Goal: Find specific page/section: Find specific page/section

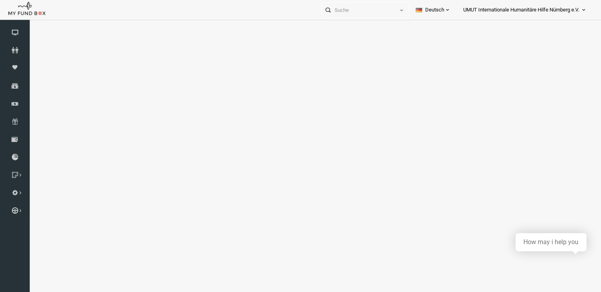
select select "100"
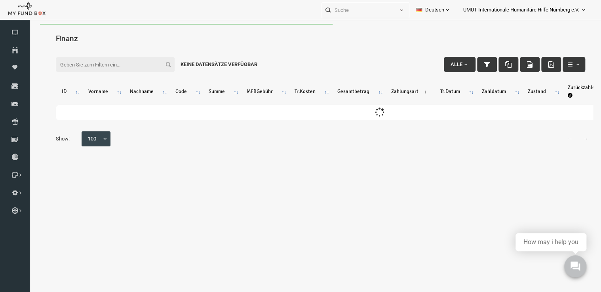
click at [72, 67] on input "Filter:" at bounding box center [103, 64] width 119 height 15
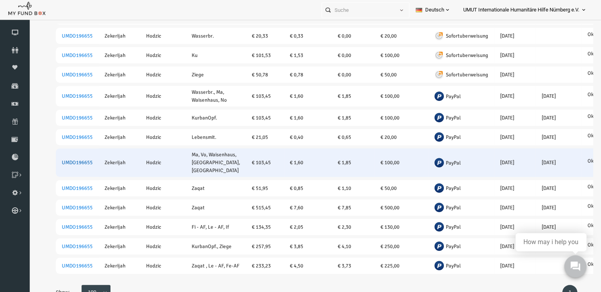
type input "zekerijah hodz"
click at [63, 160] on link "UMDO196655" at bounding box center [65, 163] width 31 height 6
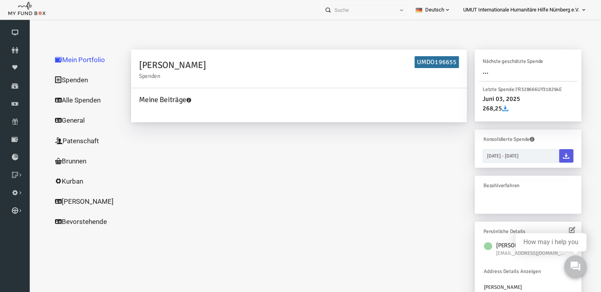
click at [59, 100] on link "Alle Spenden" at bounding box center [75, 100] width 79 height 21
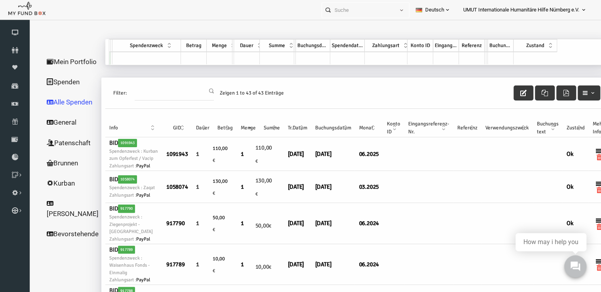
scroll to position [0, 8]
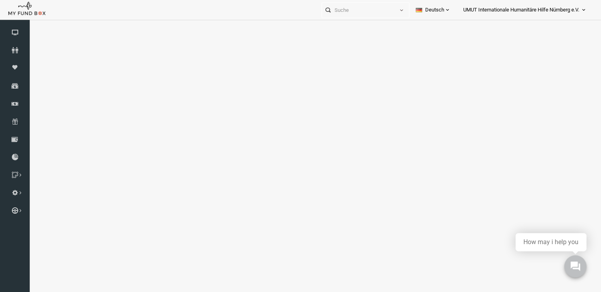
select select "100"
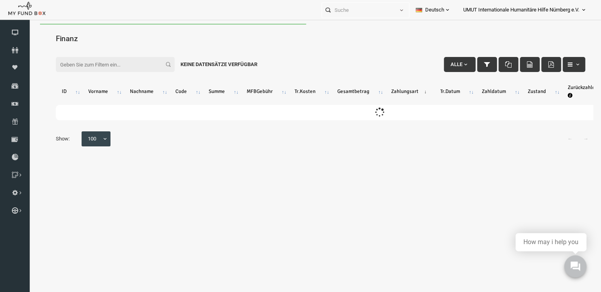
scroll to position [0, 0]
click at [104, 63] on input "Filter:" at bounding box center [103, 64] width 119 height 15
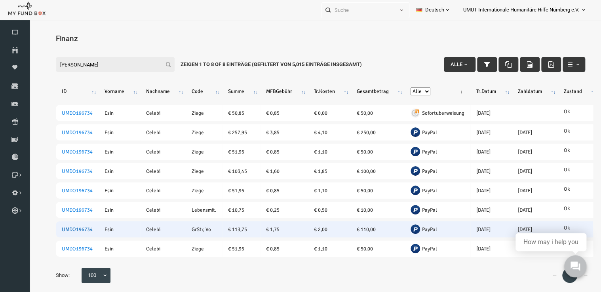
type input "esin celebi"
click at [72, 227] on link "UMDO196734" at bounding box center [65, 229] width 31 height 6
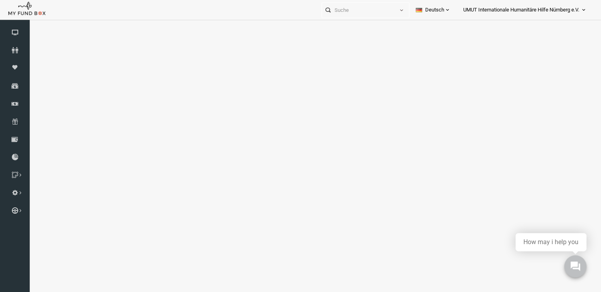
select select "100"
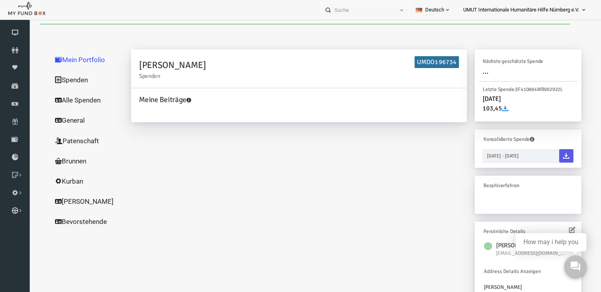
click at [71, 101] on link "Alle Spenden" at bounding box center [75, 100] width 79 height 21
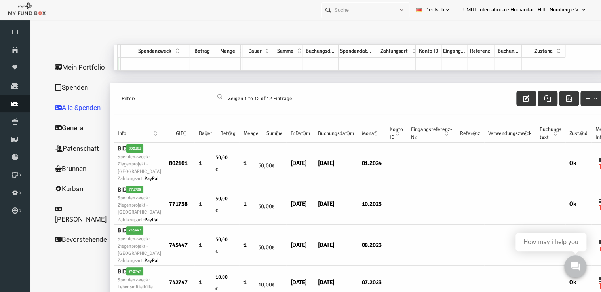
click at [13, 109] on link "Finanz" at bounding box center [15, 103] width 30 height 17
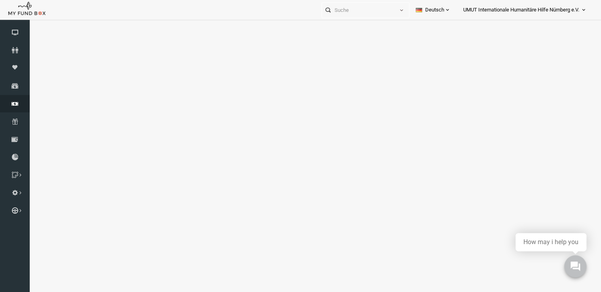
select select "100"
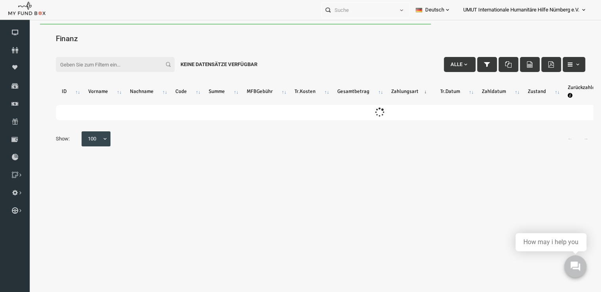
click at [92, 61] on input "Filter:" at bounding box center [103, 64] width 119 height 15
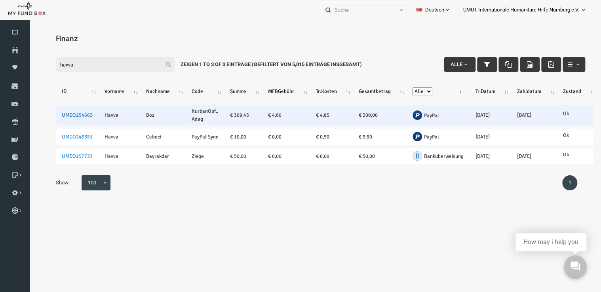
type input "havva"
click at [76, 112] on link "UMDO254663" at bounding box center [65, 115] width 31 height 6
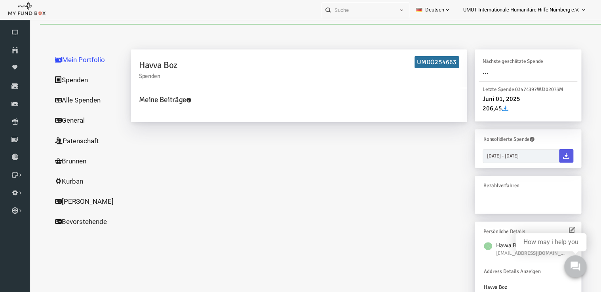
click at [63, 101] on link "Alle Spenden" at bounding box center [75, 100] width 79 height 21
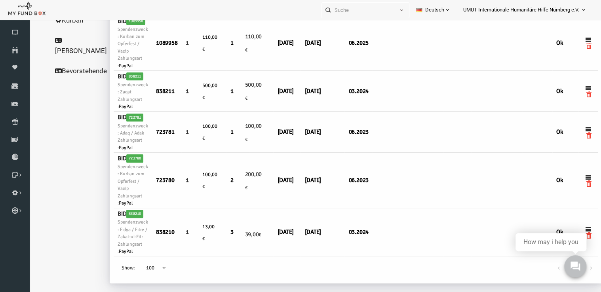
scroll to position [18, 0]
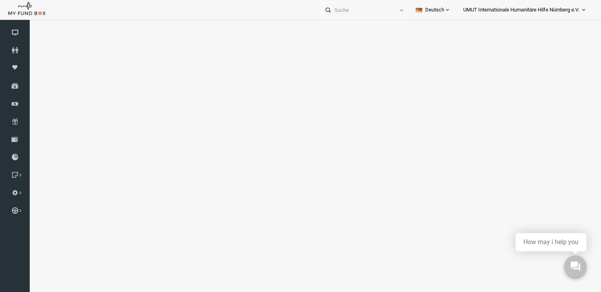
select select "100"
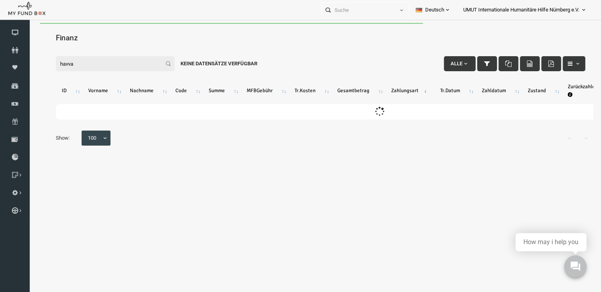
scroll to position [0, 0]
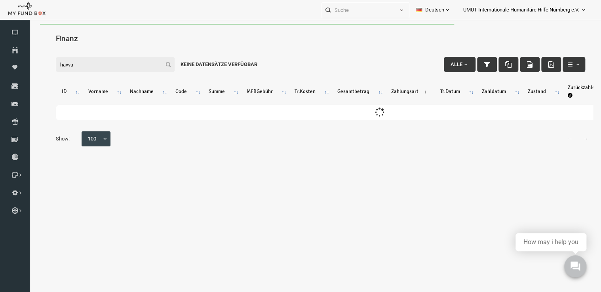
click at [131, 60] on input "havva" at bounding box center [103, 64] width 119 height 15
type input "h"
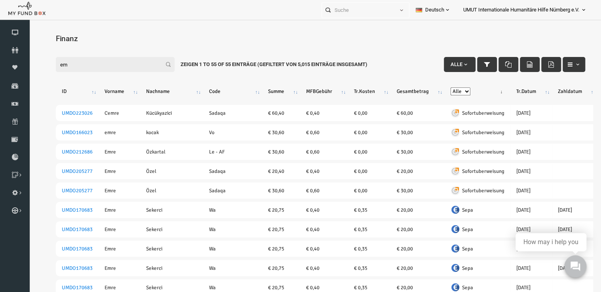
type input "e"
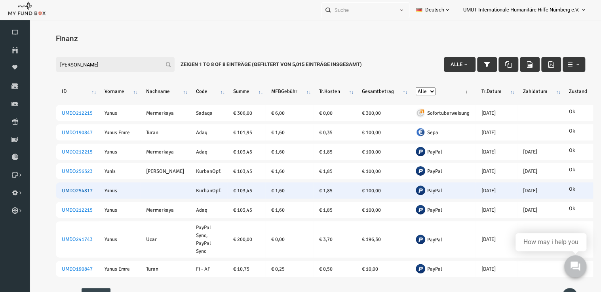
type input "yunus"
click at [68, 189] on link "UMDO254817" at bounding box center [65, 191] width 31 height 6
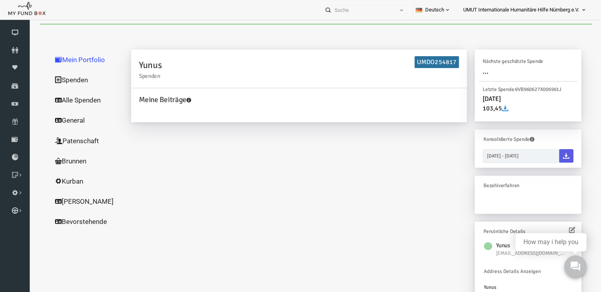
click at [70, 100] on link "Alle Spenden" at bounding box center [75, 100] width 79 height 21
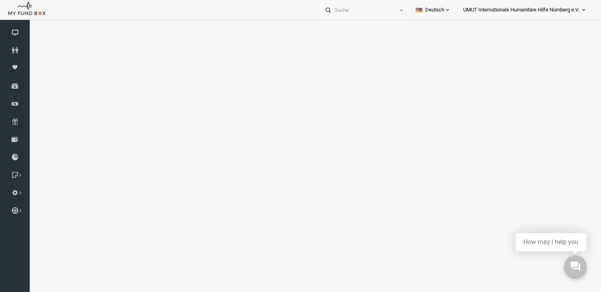
select select "100"
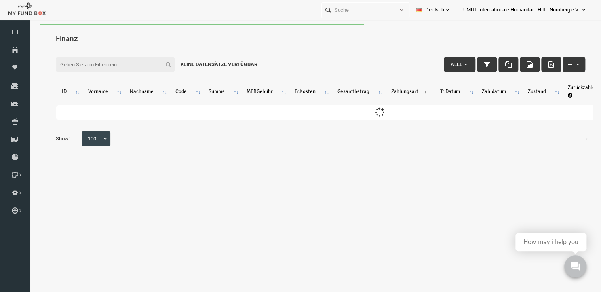
click at [93, 59] on input "Filter:" at bounding box center [103, 64] width 119 height 15
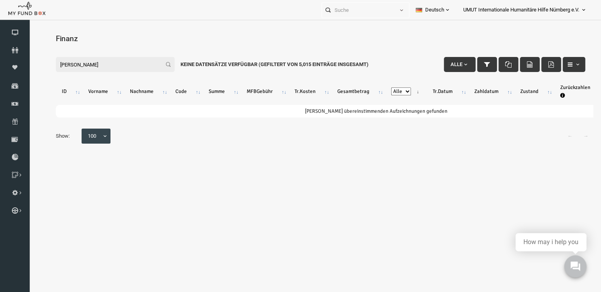
type input "emre sertkaya"
click at [576, 9] on span "UMUT Internationale Humanitäre Hilfe Nürnberg e.V." at bounding box center [521, 10] width 116 height 14
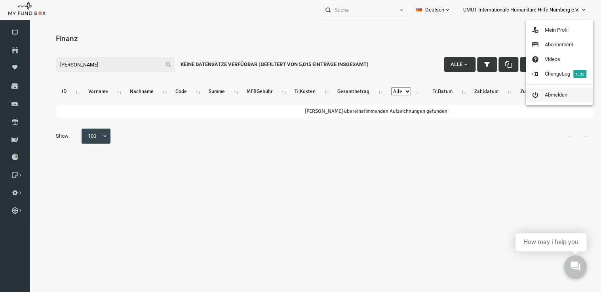
click at [548, 93] on link "Abmelden" at bounding box center [559, 95] width 67 height 14
